Goal: Task Accomplishment & Management: Manage account settings

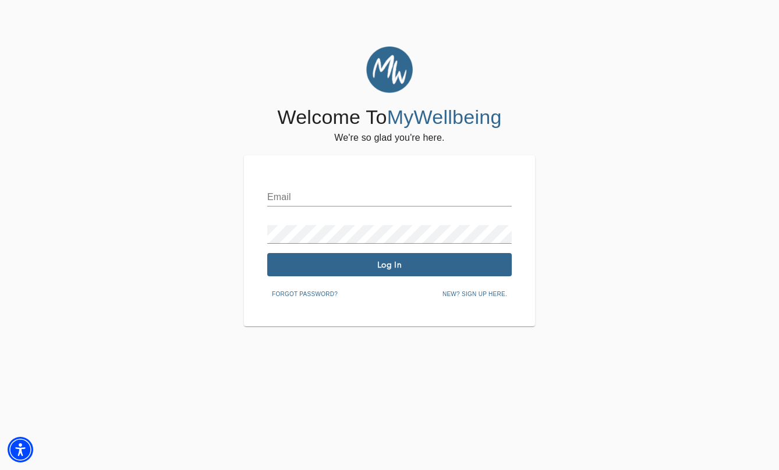
click at [314, 191] on input "text" at bounding box center [389, 197] width 244 height 19
type input "bethanie.railling@mywellbeing.com"
click at [381, 264] on span "Log In" at bounding box center [389, 265] width 235 height 11
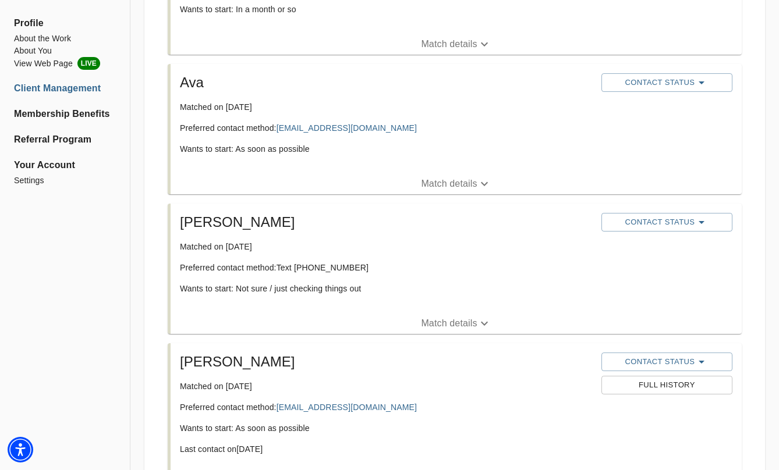
scroll to position [626, 0]
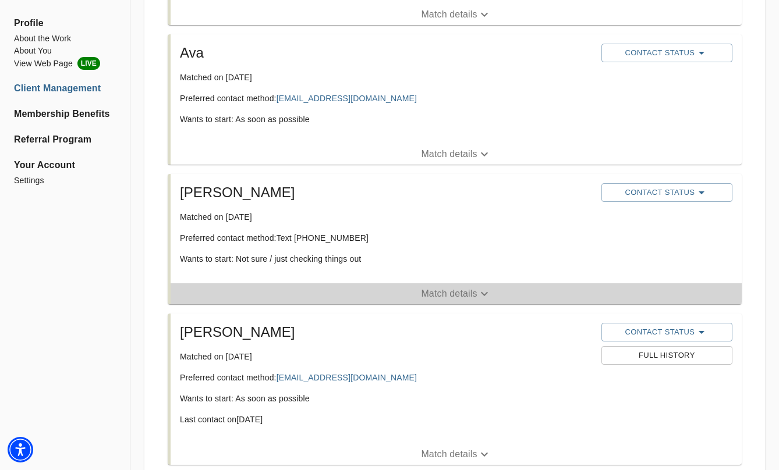
click at [436, 288] on p "Match details" at bounding box center [449, 294] width 56 height 14
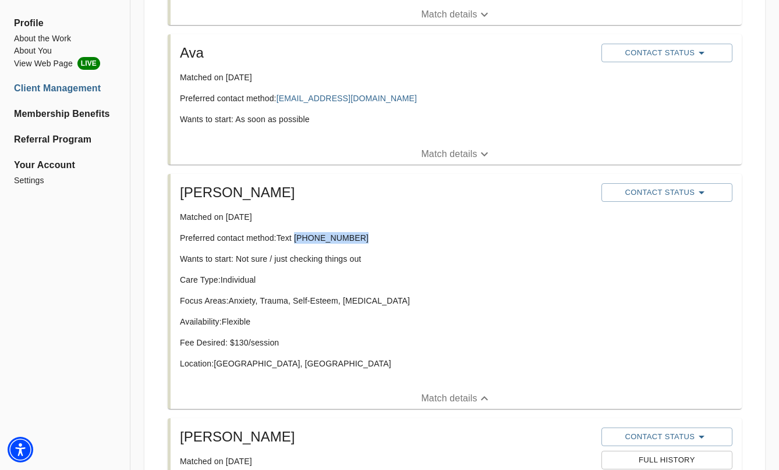
drag, startPoint x: 357, startPoint y: 238, endPoint x: 297, endPoint y: 239, distance: 59.9
click at [297, 239] on p "Preferred contact method: Text (631) 532-9152" at bounding box center [386, 238] width 412 height 12
copy p "(631) 532-9152"
drag, startPoint x: 311, startPoint y: 239, endPoint x: 286, endPoint y: 6, distance: 234.6
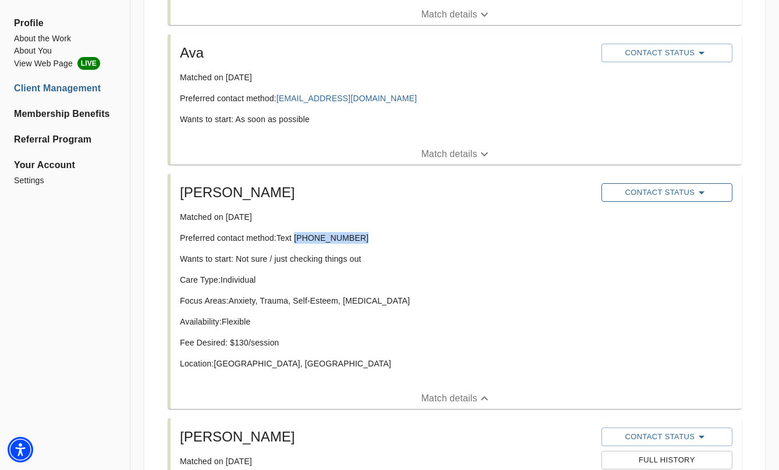
click at [638, 191] on span "Contact Status" at bounding box center [666, 193] width 119 height 14
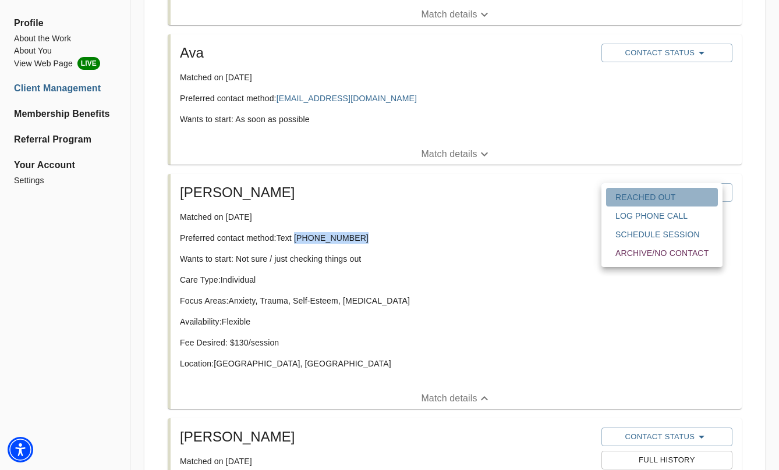
click at [637, 201] on span "Reached Out" at bounding box center [661, 197] width 93 height 12
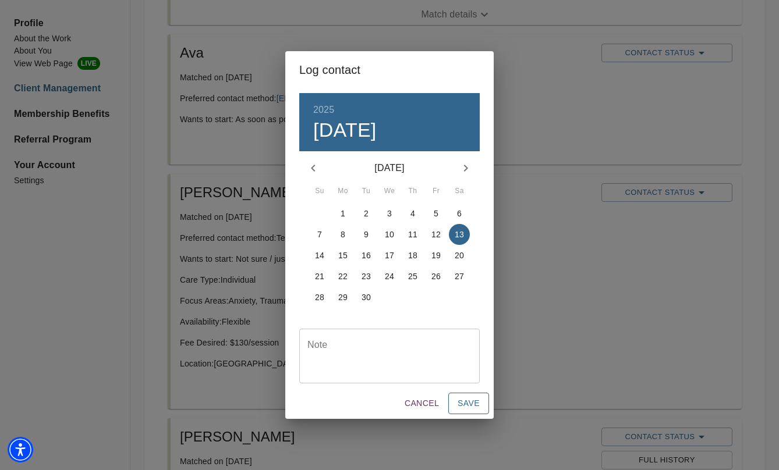
click at [474, 407] on span "Save" at bounding box center [468, 403] width 22 height 15
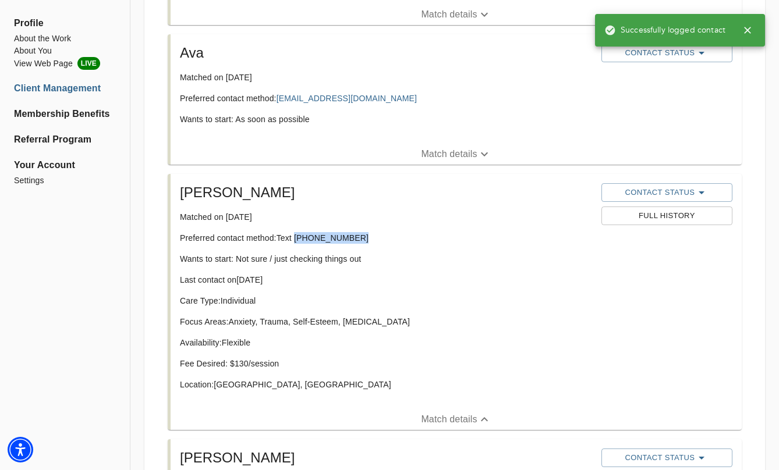
scroll to position [609, 0]
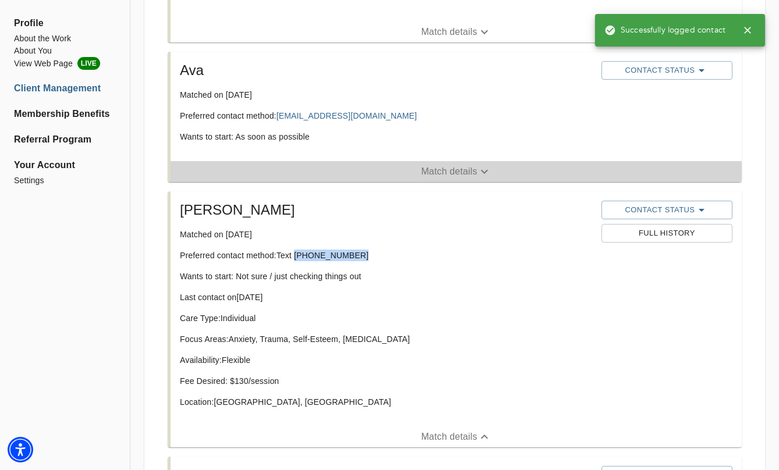
click at [443, 168] on p "Match details" at bounding box center [449, 172] width 56 height 14
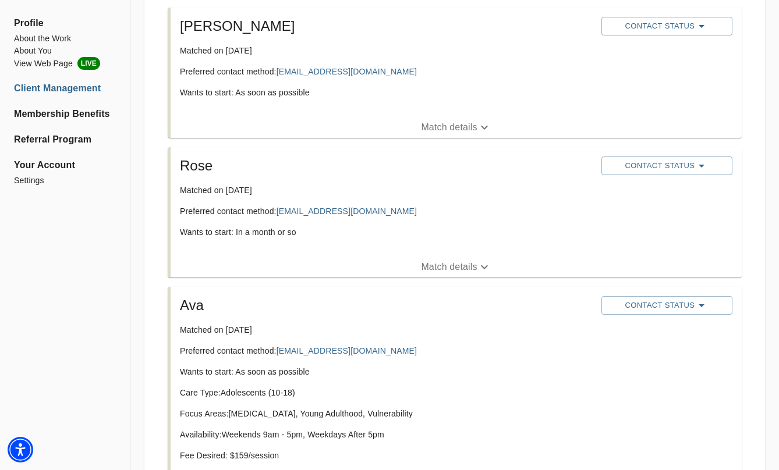
scroll to position [371, 0]
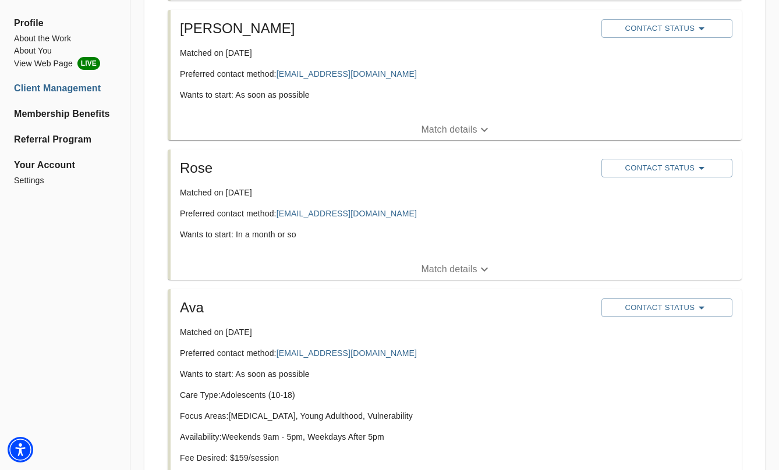
click at [439, 268] on p "Match details" at bounding box center [449, 269] width 56 height 14
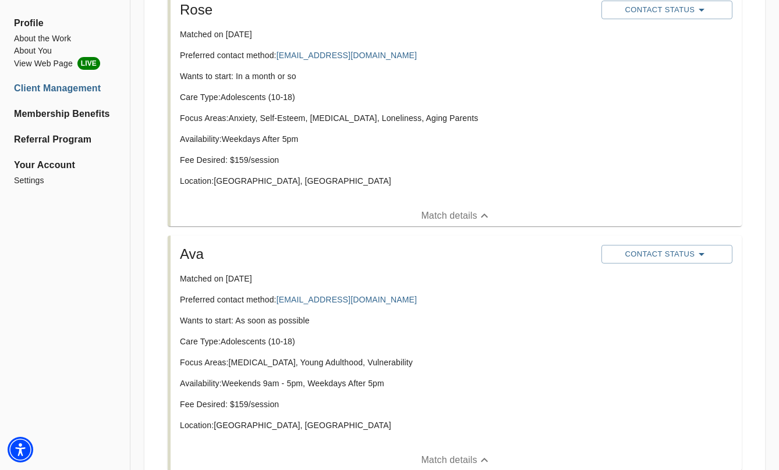
scroll to position [529, 0]
copy link "notaroadrianaa@gmail.com"
drag, startPoint x: 353, startPoint y: 300, endPoint x: 393, endPoint y: 3, distance: 298.9
click at [701, 263] on button "Contact Status" at bounding box center [666, 255] width 131 height 19
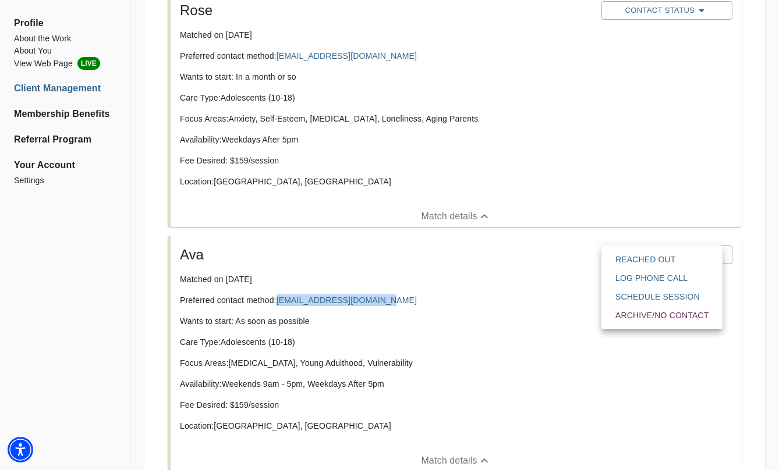
click at [676, 258] on span "Reached Out" at bounding box center [661, 260] width 93 height 12
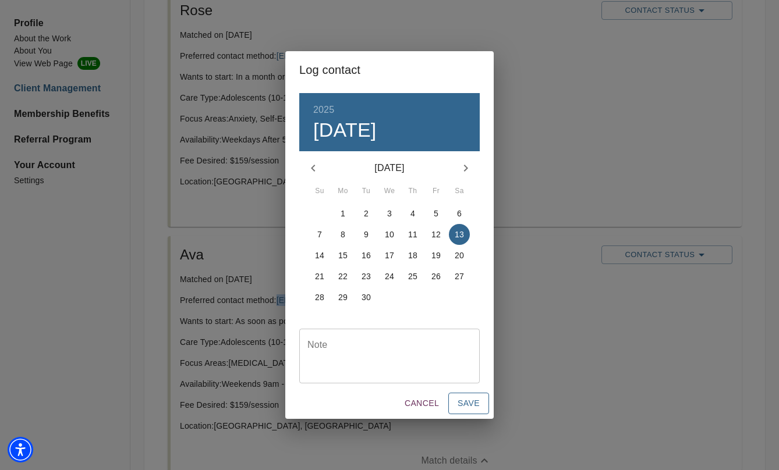
click at [471, 400] on span "Save" at bounding box center [468, 403] width 22 height 15
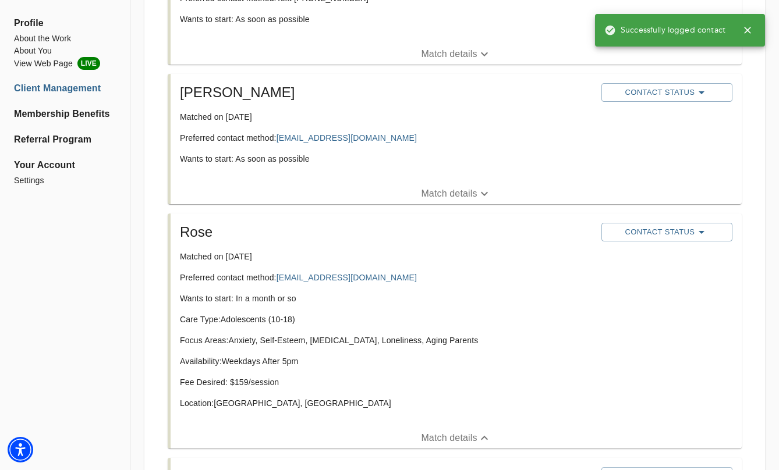
scroll to position [306, 0]
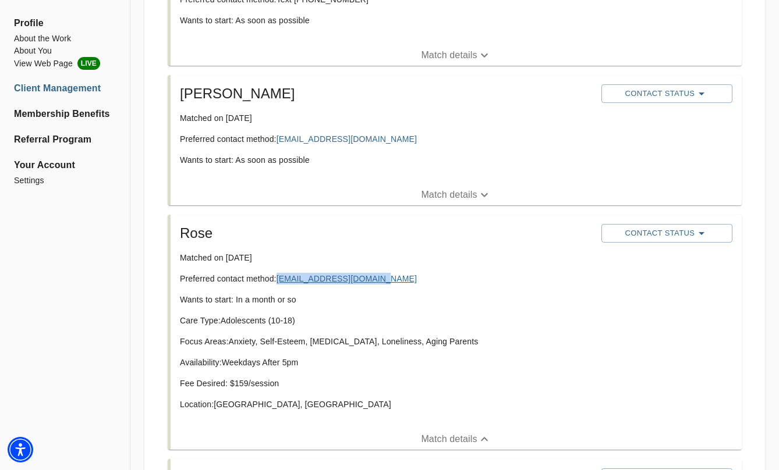
copy link "rosemaryh4149@gmail.com"
drag, startPoint x: 367, startPoint y: 280, endPoint x: 301, endPoint y: 1, distance: 287.0
click at [699, 237] on icon "button" at bounding box center [701, 233] width 14 height 14
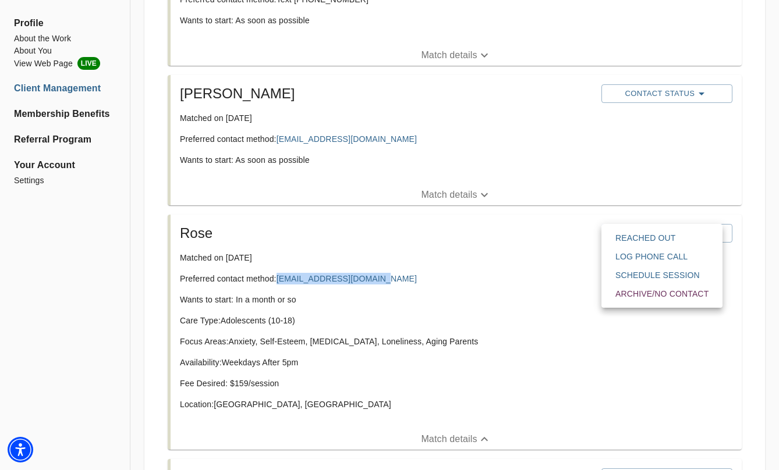
click at [679, 238] on span "Reached Out" at bounding box center [661, 238] width 93 height 12
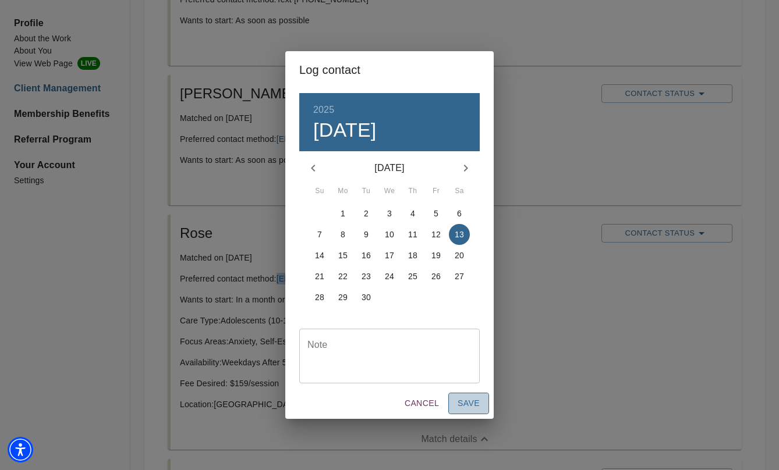
click at [475, 406] on span "Save" at bounding box center [468, 403] width 22 height 15
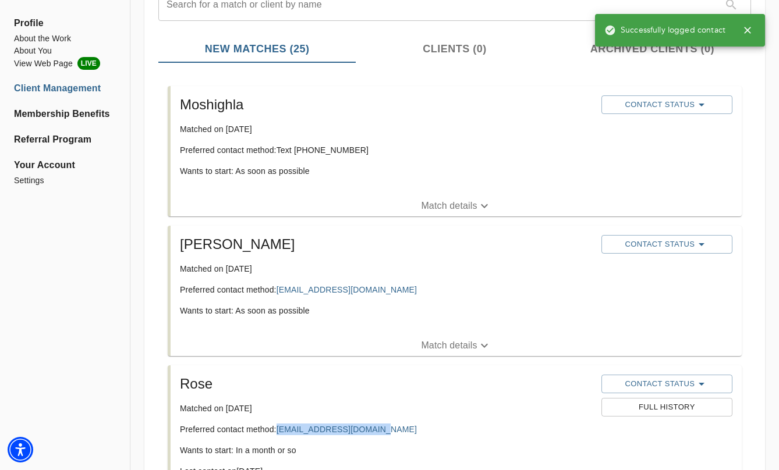
scroll to position [150, 0]
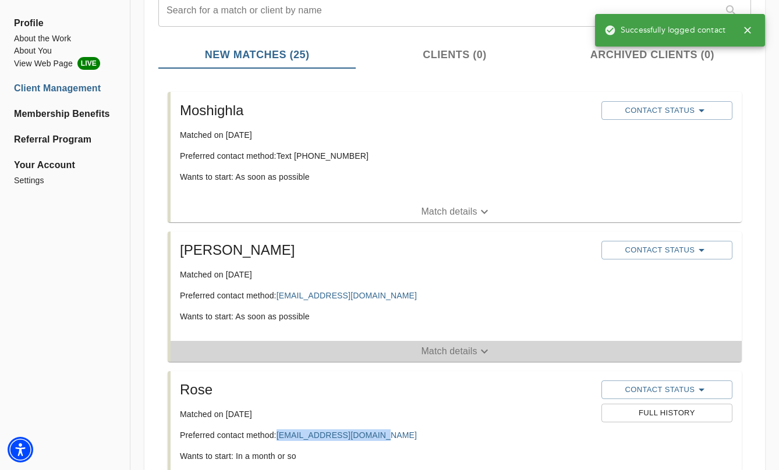
click at [425, 350] on p "Match details" at bounding box center [449, 351] width 56 height 14
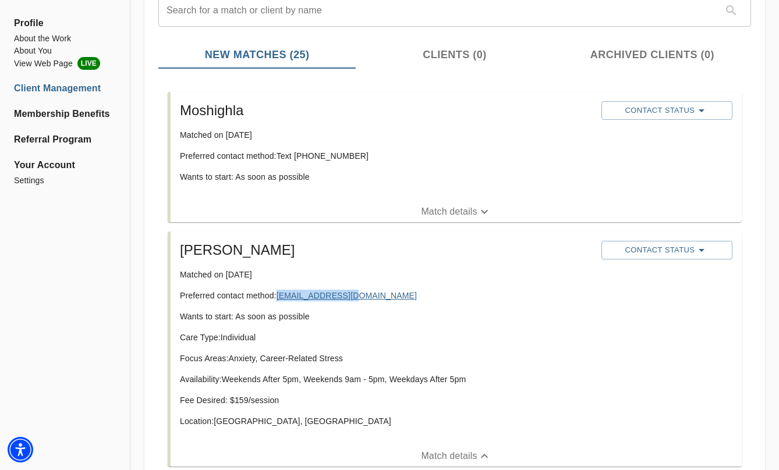
copy link "big8900@yahoo.com"
drag, startPoint x: 332, startPoint y: 295, endPoint x: 187, endPoint y: 2, distance: 327.4
click at [651, 249] on span "Contact Status" at bounding box center [666, 250] width 119 height 14
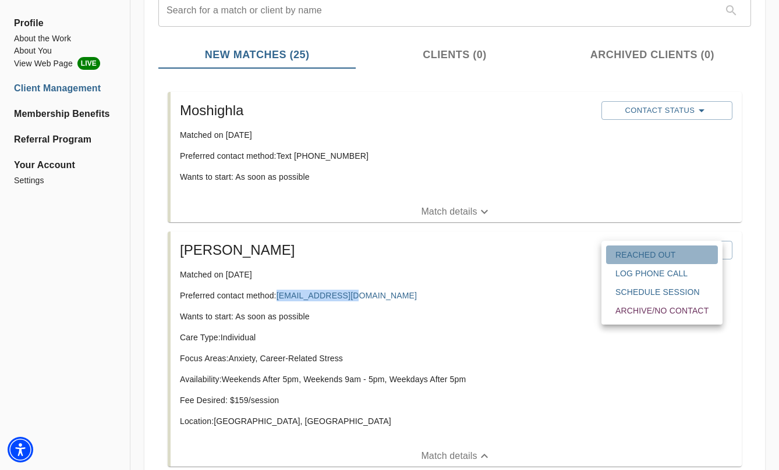
click at [652, 260] on span "Reached Out" at bounding box center [661, 255] width 93 height 12
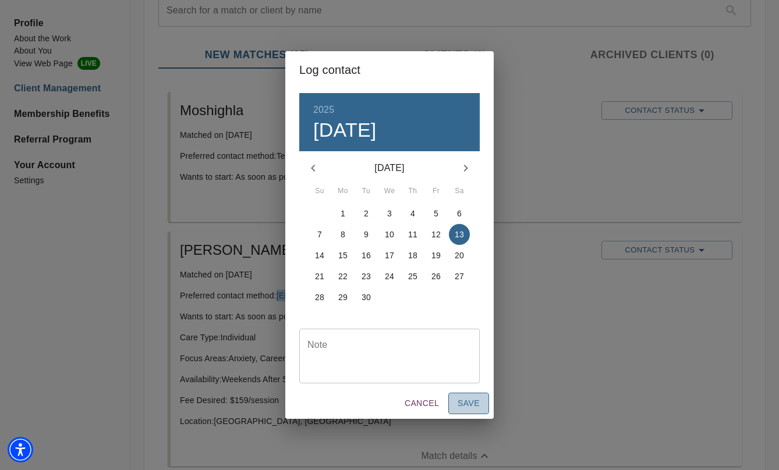
click at [471, 400] on span "Save" at bounding box center [468, 403] width 22 height 15
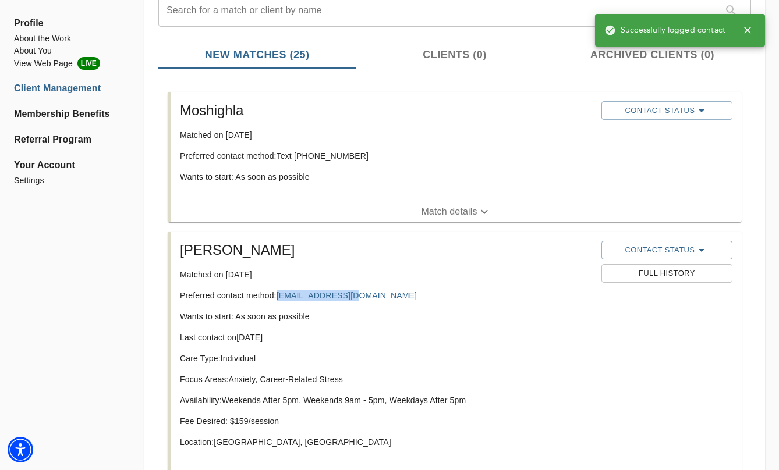
click at [453, 214] on p "Match details" at bounding box center [449, 212] width 56 height 14
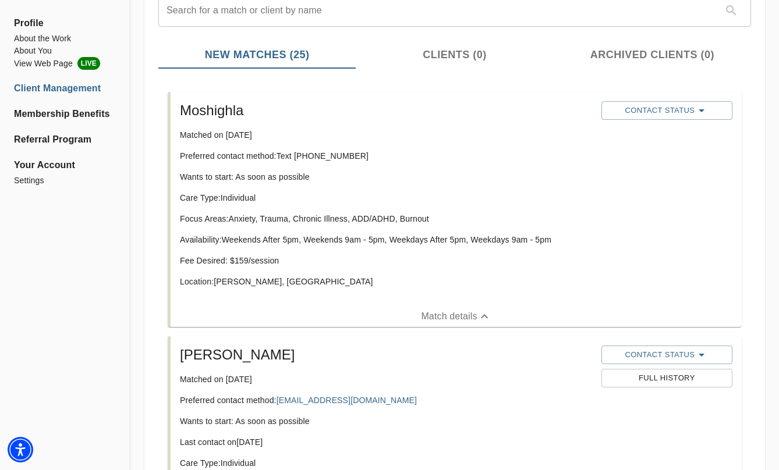
click at [330, 158] on p "Preferred contact method: Text (646) 342-5625" at bounding box center [386, 156] width 412 height 12
click at [345, 155] on p "Preferred contact method: Text (646) 342-5625" at bounding box center [386, 156] width 412 height 12
drag, startPoint x: 355, startPoint y: 156, endPoint x: 297, endPoint y: 157, distance: 57.6
click at [297, 157] on p "Preferred contact method: Text (646) 342-5625" at bounding box center [386, 156] width 412 height 12
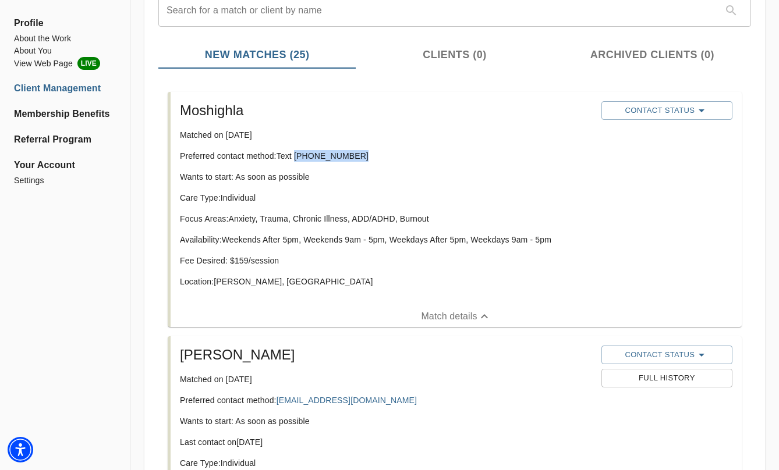
copy p "(646) 342-5625"
drag, startPoint x: 306, startPoint y: 157, endPoint x: 539, endPoint y: 25, distance: 267.9
copy p "(646) 342-5625"
drag, startPoint x: 339, startPoint y: 159, endPoint x: 334, endPoint y: 20, distance: 139.8
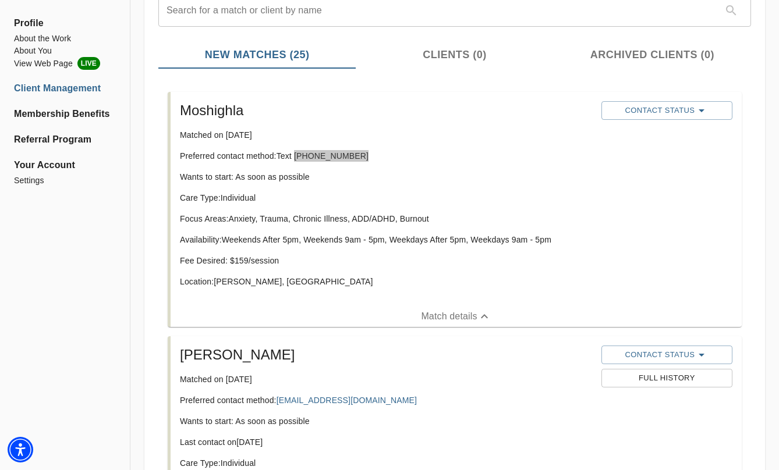
click at [665, 116] on span "Contact Status" at bounding box center [666, 111] width 119 height 14
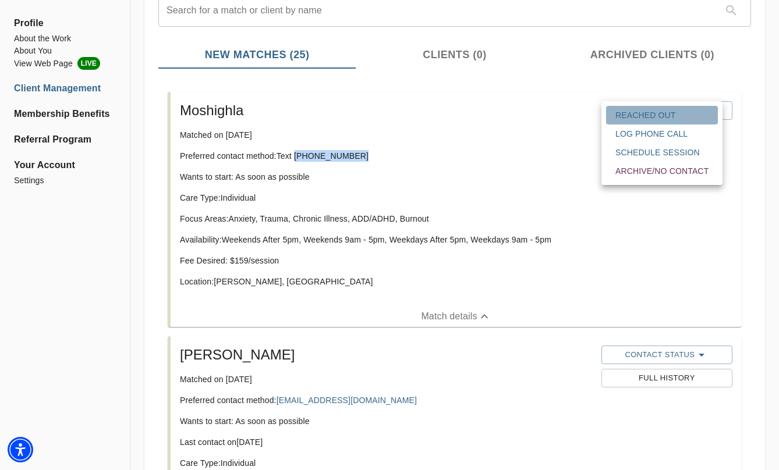
click at [661, 118] on span "Reached Out" at bounding box center [661, 115] width 93 height 12
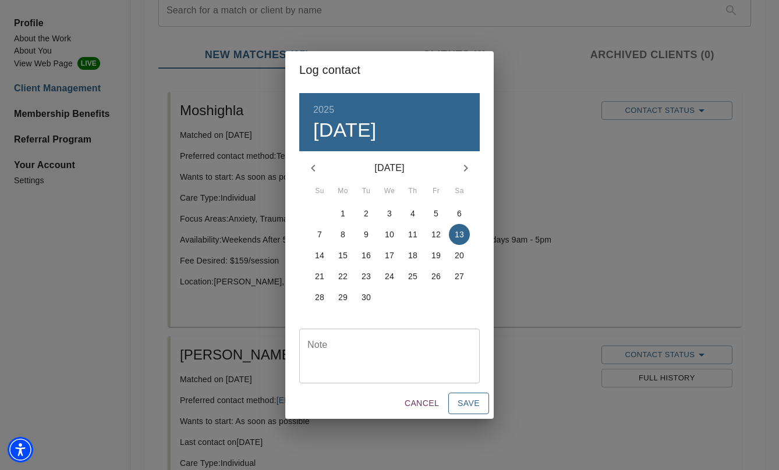
click at [473, 401] on span "Save" at bounding box center [468, 403] width 22 height 15
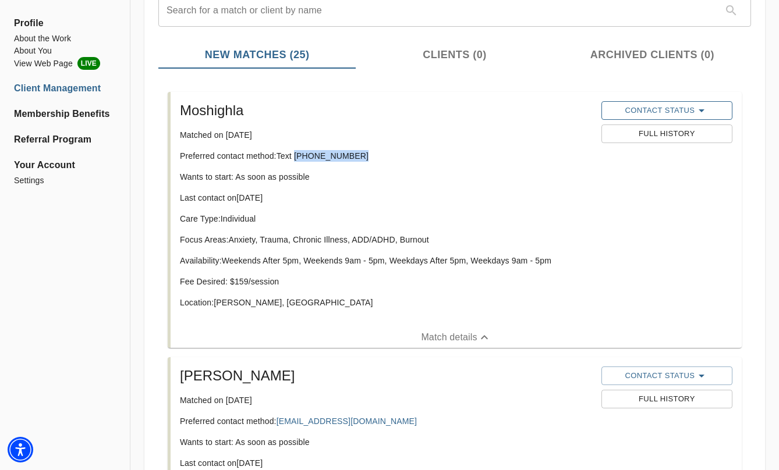
click at [637, 106] on span "Contact Status" at bounding box center [666, 111] width 119 height 14
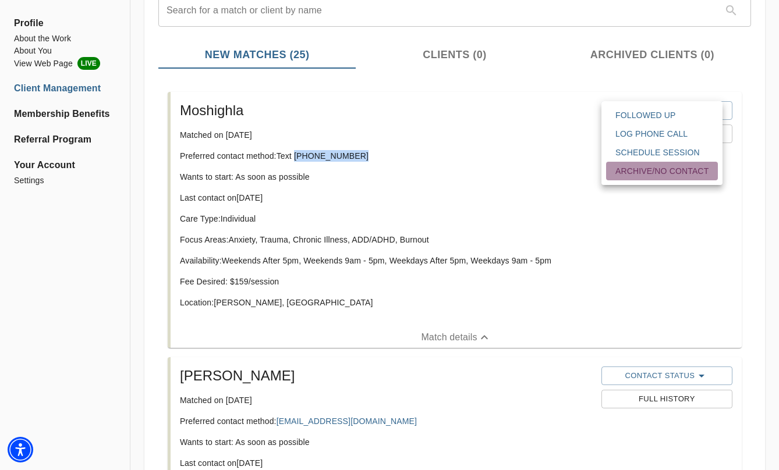
click at [654, 172] on span "Archive/No contact" at bounding box center [661, 171] width 93 height 12
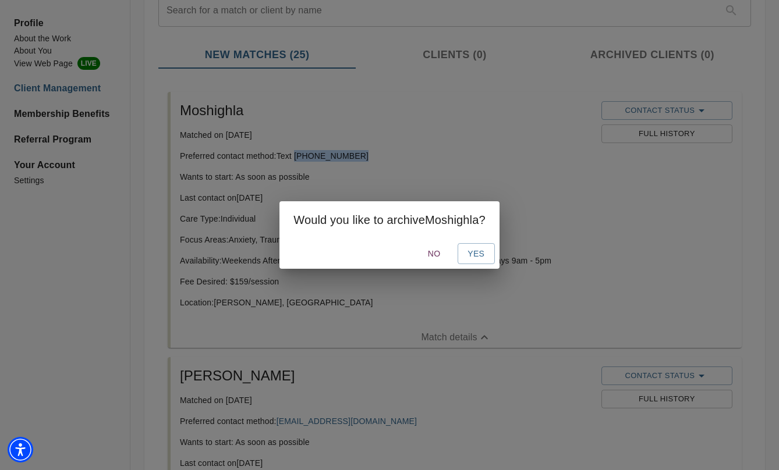
click at [435, 258] on span "No" at bounding box center [434, 254] width 28 height 15
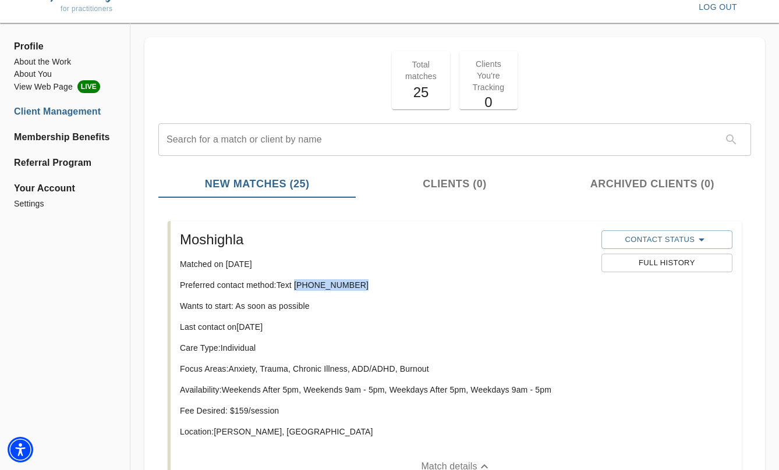
scroll to position [0, 0]
